Goal: Information Seeking & Learning: Learn about a topic

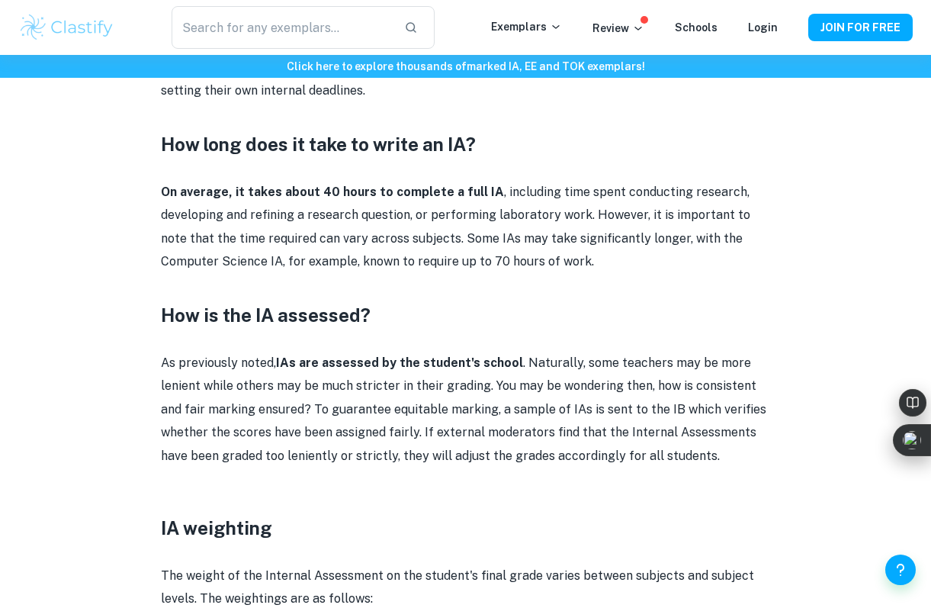
scroll to position [1313, 0]
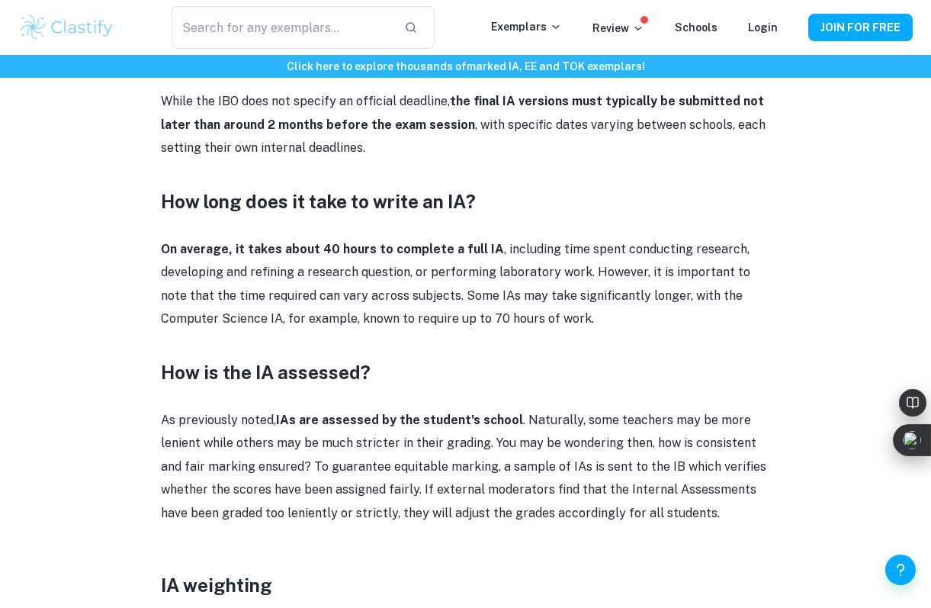
click at [277, 424] on p "As previously noted, IAs are assessed by the student's school . Naturally, some…" at bounding box center [466, 467] width 610 height 116
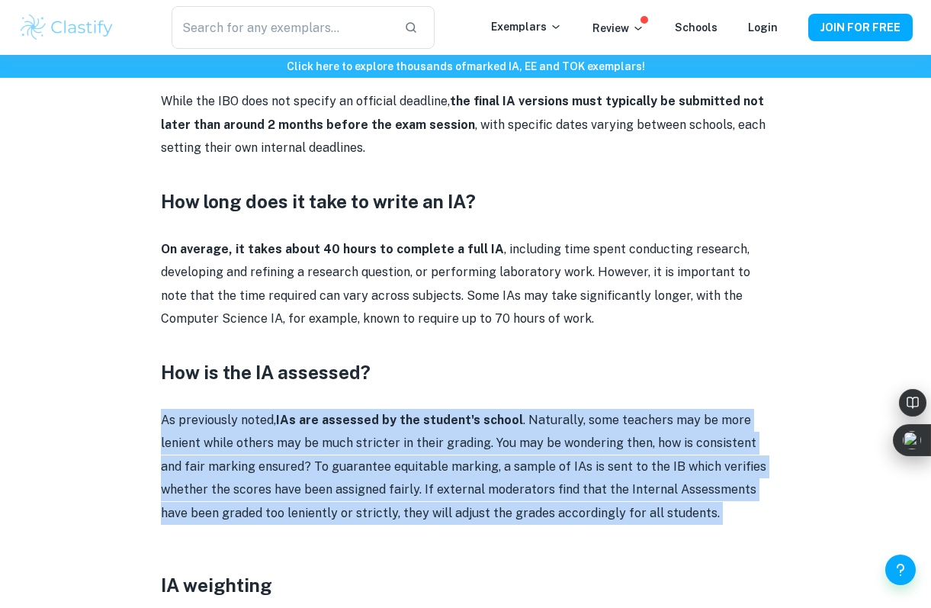
click at [277, 424] on p "As previously noted, IAs are assessed by the student's school . Naturally, some…" at bounding box center [466, 467] width 610 height 116
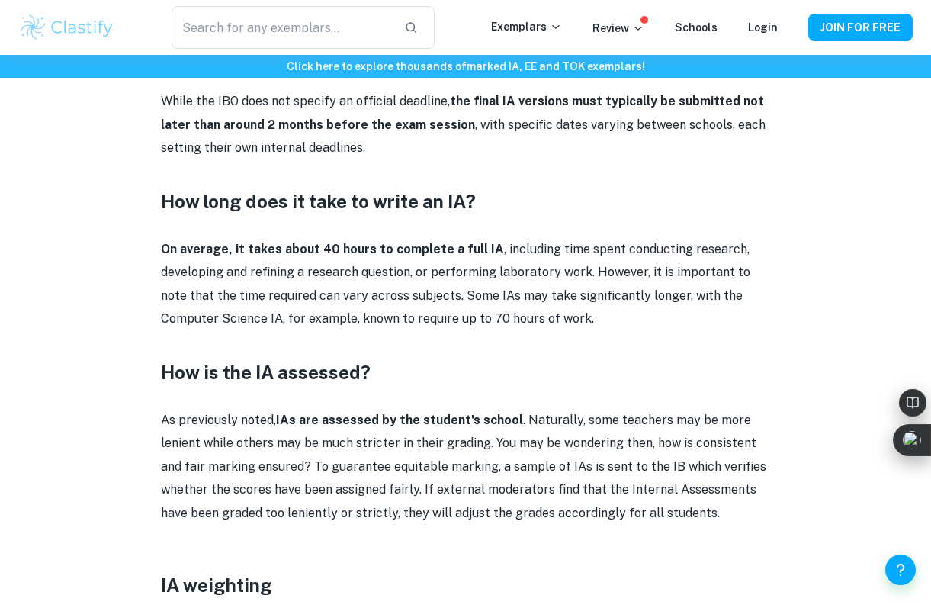
click at [455, 415] on p "As previously noted, IAs are assessed by the student's school . Naturally, some…" at bounding box center [466, 467] width 610 height 116
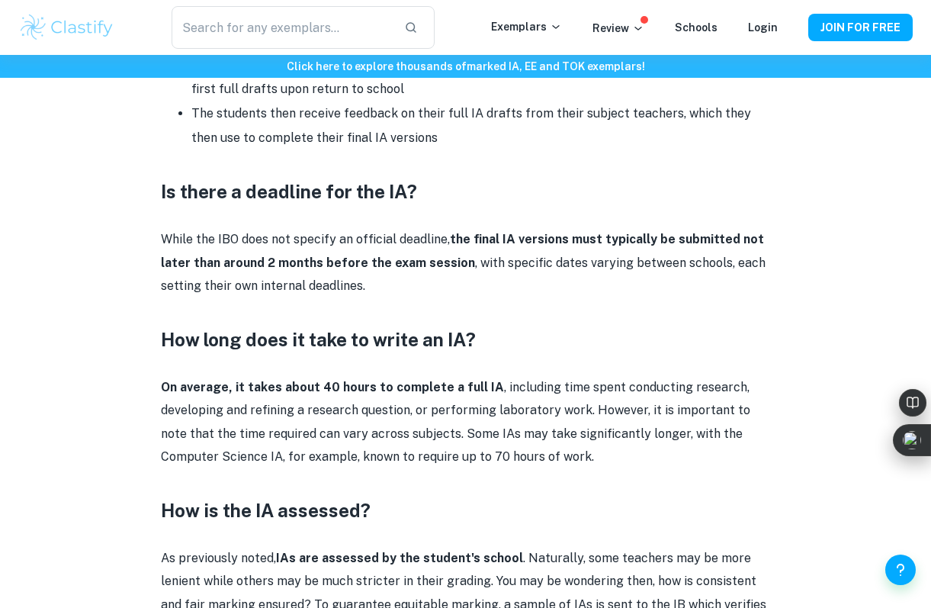
scroll to position [1166, 0]
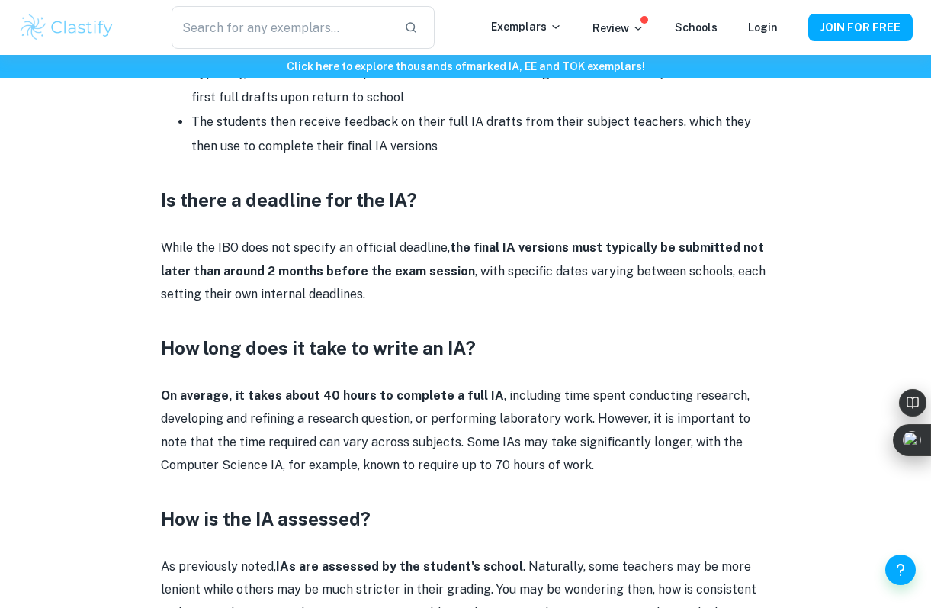
click at [515, 307] on h3 at bounding box center [466, 320] width 610 height 27
click at [561, 236] on p "While the IBO does not specify an official deadline, the final IA versions must…" at bounding box center [466, 270] width 610 height 69
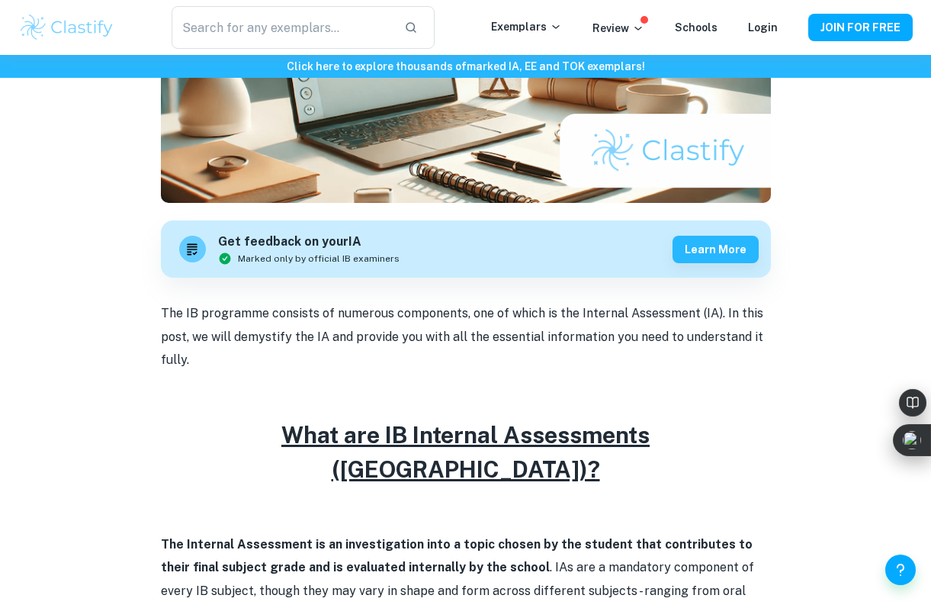
scroll to position [362, 0]
